Goal: Task Accomplishment & Management: Complete application form

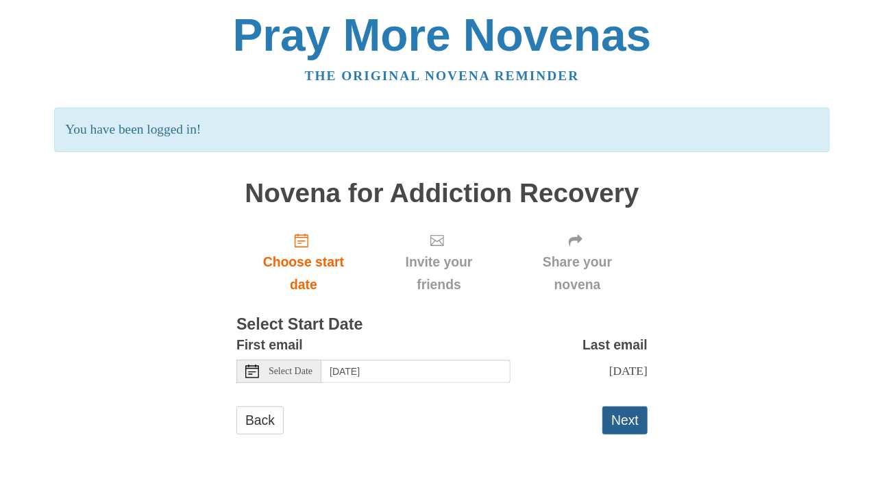
click at [624, 424] on button "Next" at bounding box center [625, 420] width 45 height 28
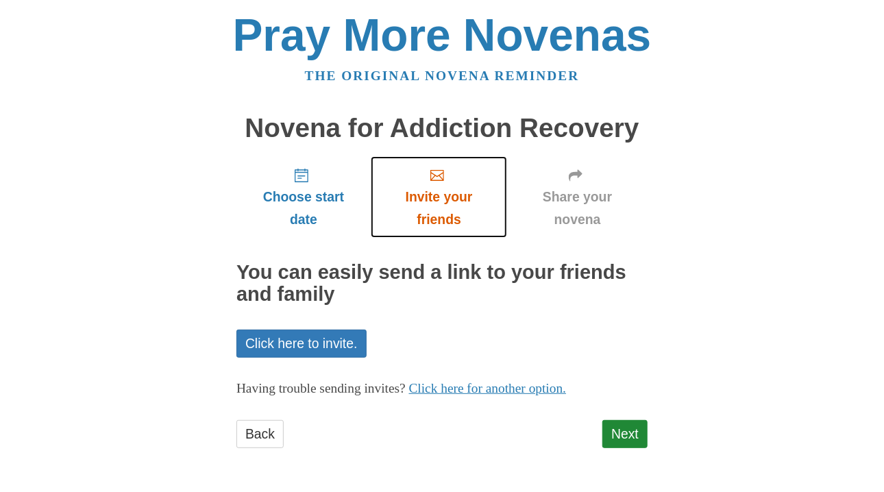
click at [447, 219] on span "Invite your friends" at bounding box center [439, 208] width 109 height 45
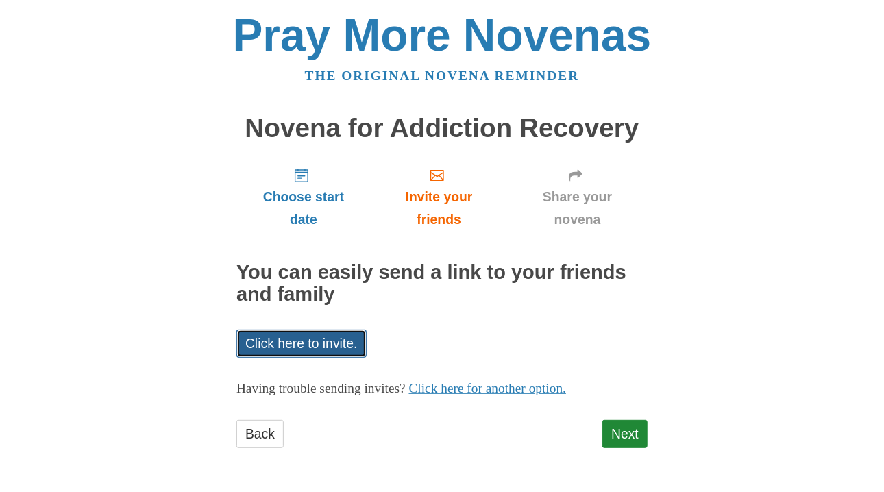
click at [306, 332] on link "Click here to invite." at bounding box center [301, 344] width 130 height 28
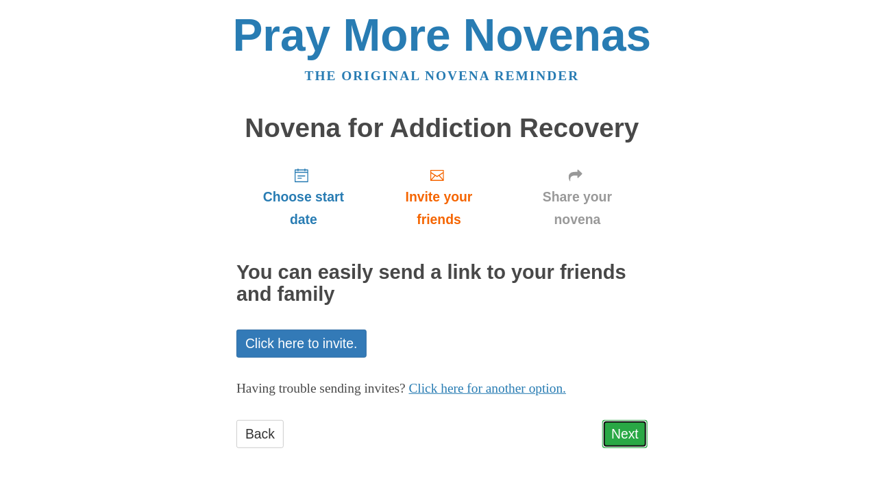
click at [630, 441] on link "Next" at bounding box center [625, 434] width 45 height 28
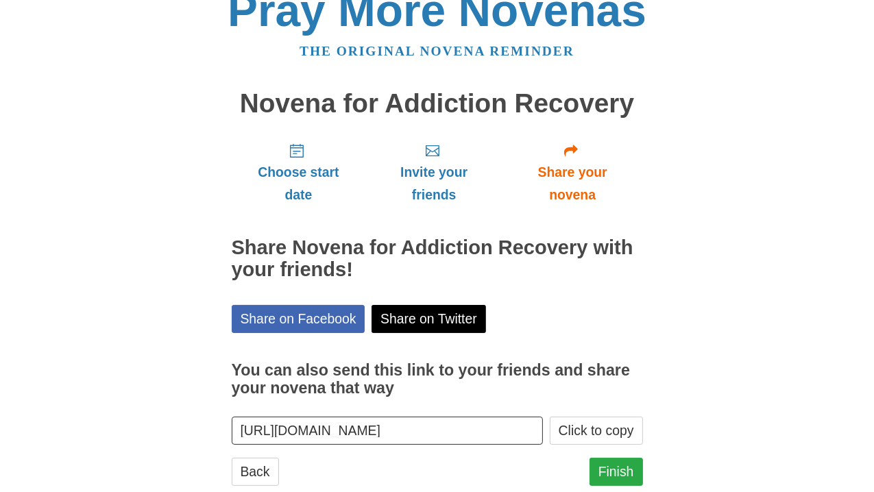
scroll to position [58, 0]
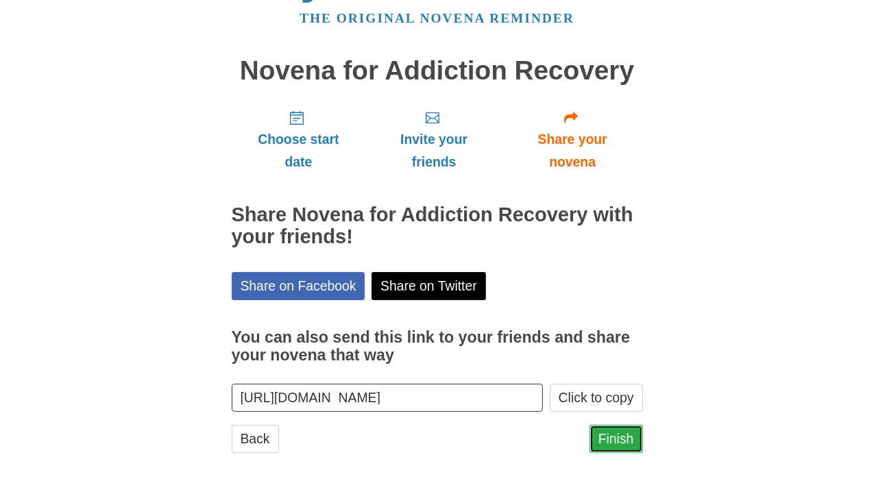
click at [627, 441] on link "Finish" at bounding box center [616, 439] width 53 height 28
